Goal: Find specific page/section: Find specific page/section

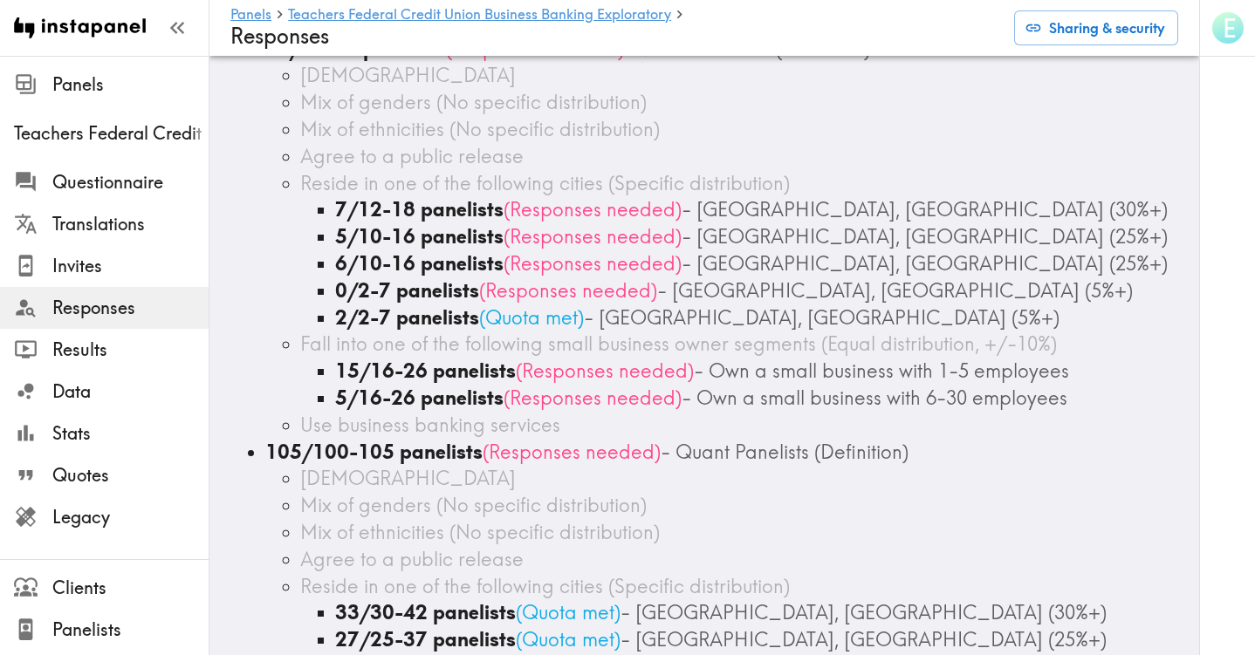
scroll to position [136, 0]
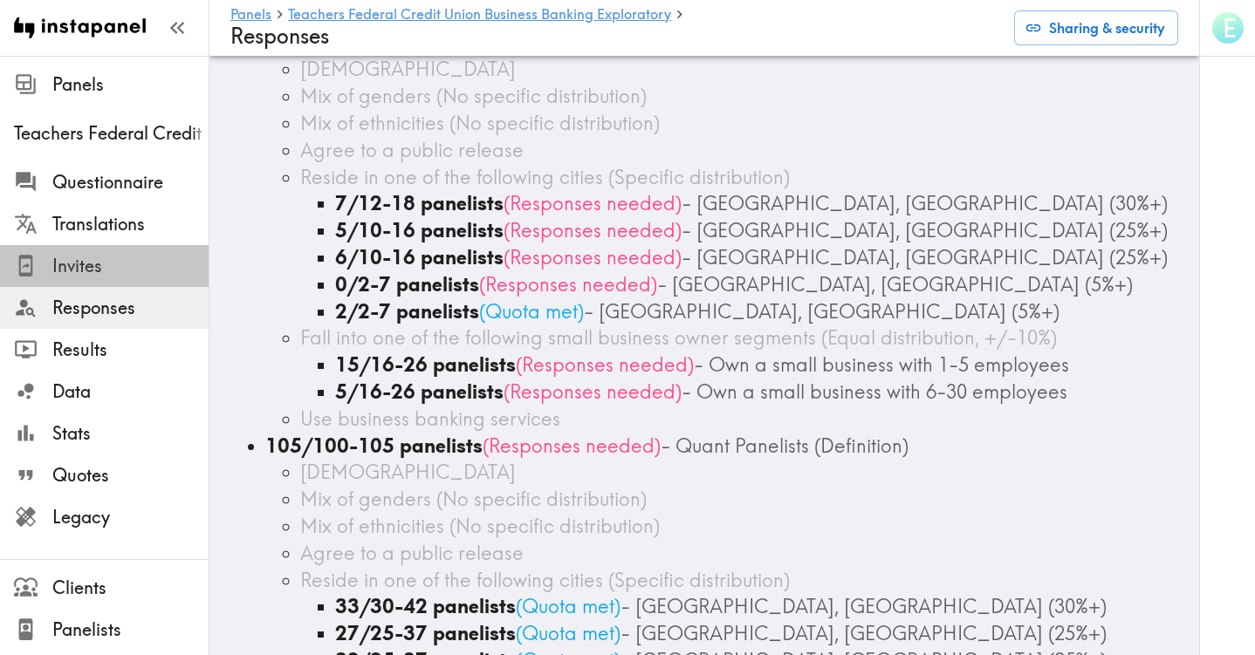
click at [91, 265] on span "Invites" at bounding box center [130, 266] width 156 height 24
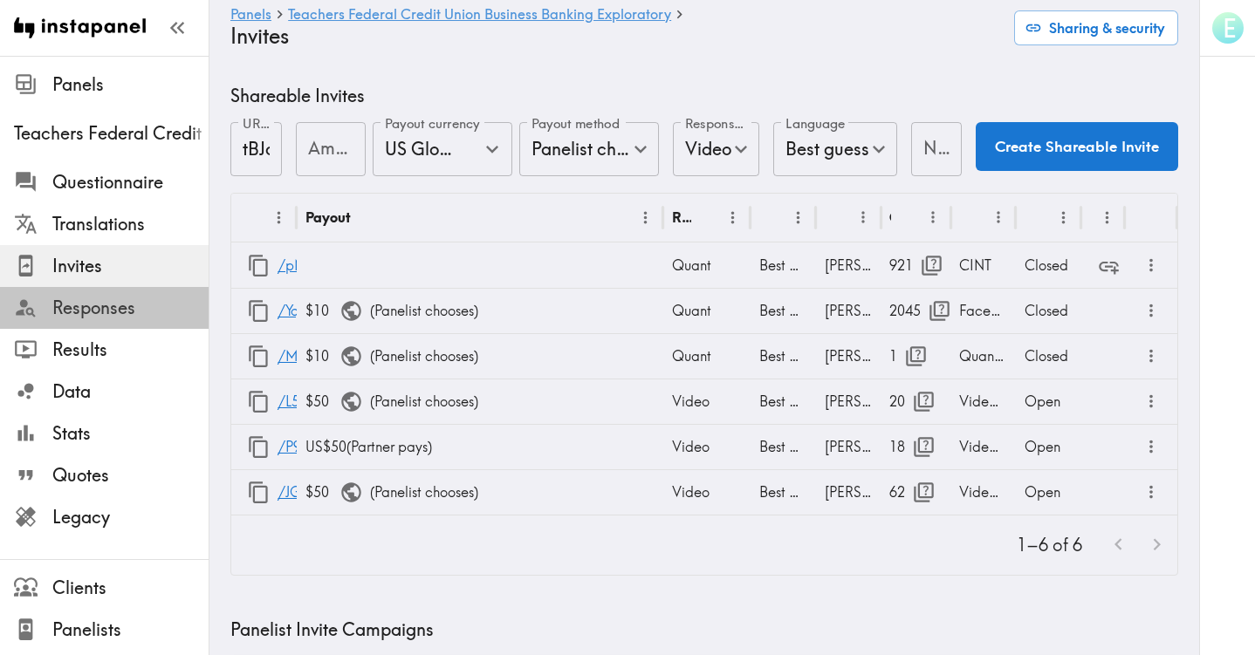
click at [80, 308] on span "Responses" at bounding box center [130, 308] width 156 height 24
